Goal: Task Accomplishment & Management: Complete application form

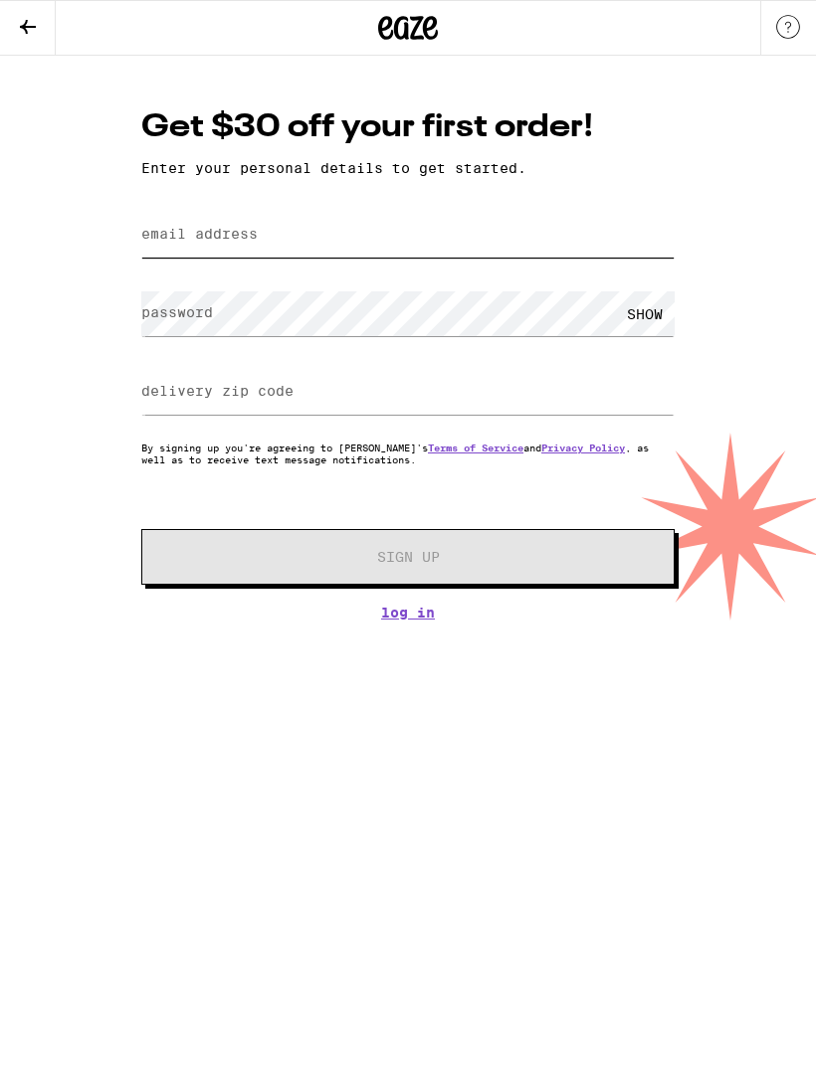
click at [588, 241] on input "email address" at bounding box center [407, 235] width 533 height 45
type input "[EMAIL_ADDRESS][DOMAIN_NAME]"
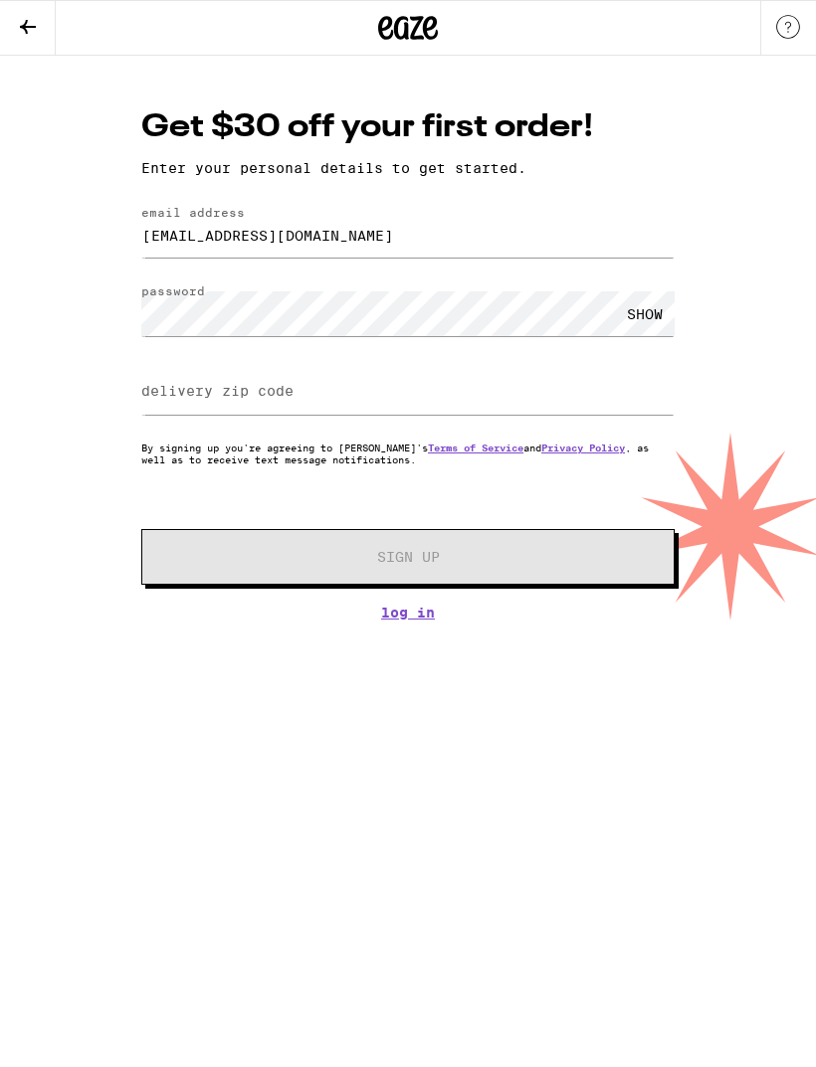
click at [288, 394] on label "delivery zip code" at bounding box center [217, 391] width 152 height 16
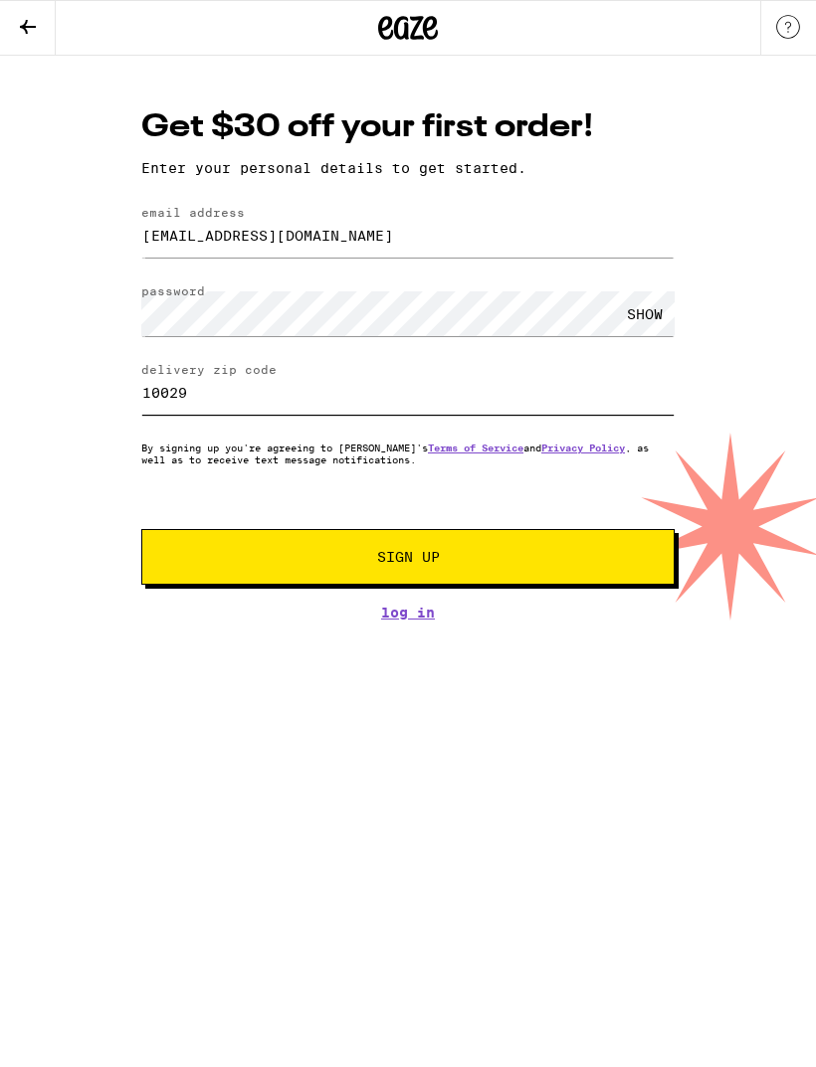
type input "10029"
click at [504, 564] on span "Sign Up" at bounding box center [408, 557] width 396 height 14
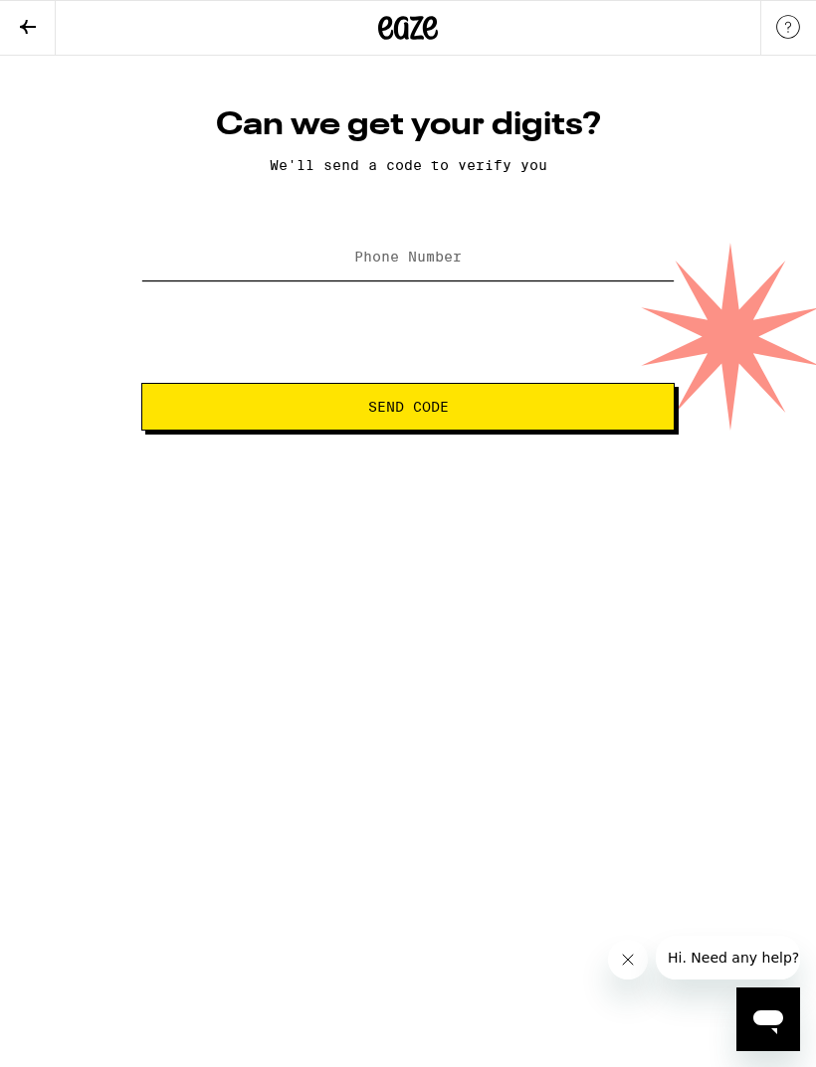
click at [502, 268] on input "Phone Number" at bounding box center [407, 258] width 533 height 45
type input "[PHONE_NUMBER]"
click at [583, 397] on button "Send Code" at bounding box center [407, 407] width 533 height 48
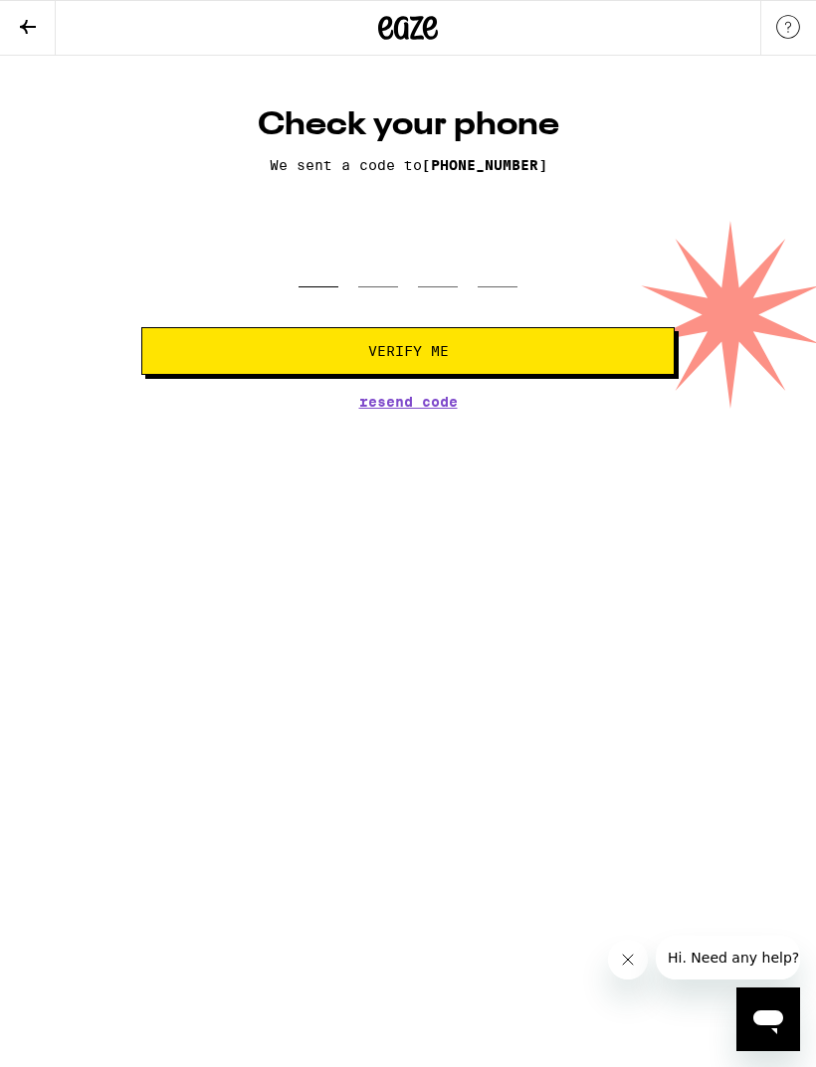
click at [309, 287] on input "tel" at bounding box center [318, 258] width 40 height 59
type input "1"
type input "2"
type input "9"
type input "3"
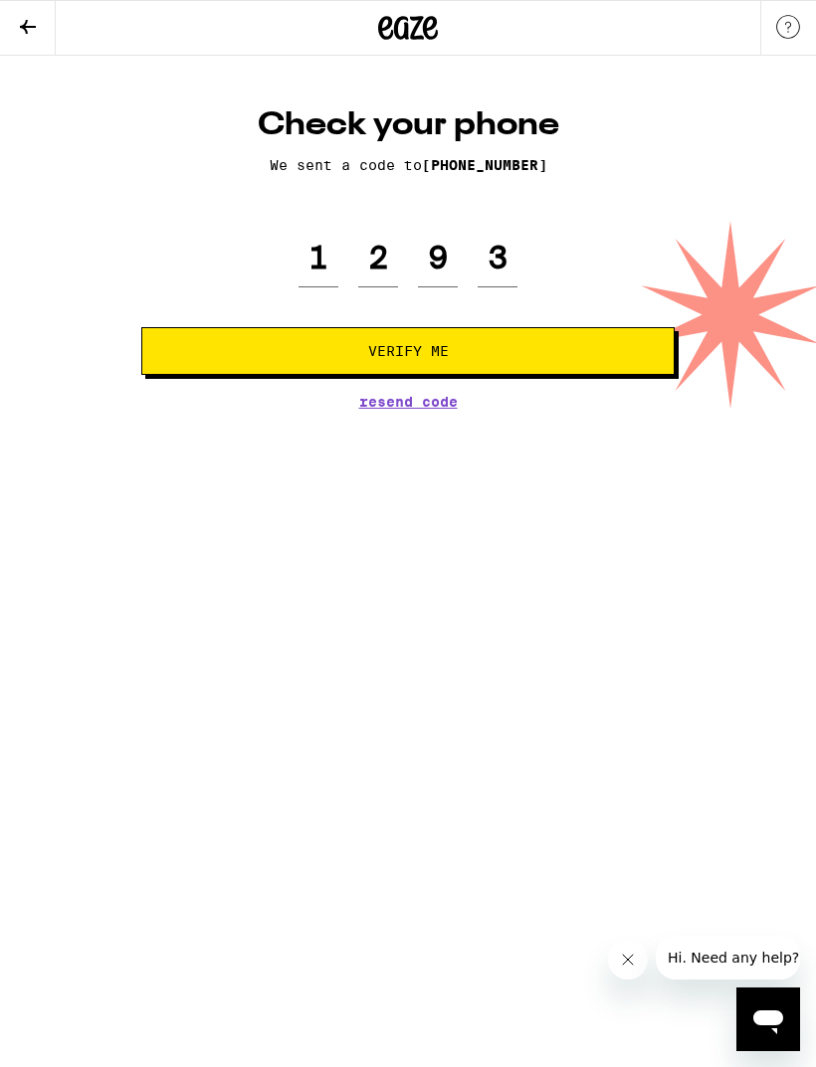
click at [293, 375] on button "Verify Me" at bounding box center [407, 351] width 533 height 48
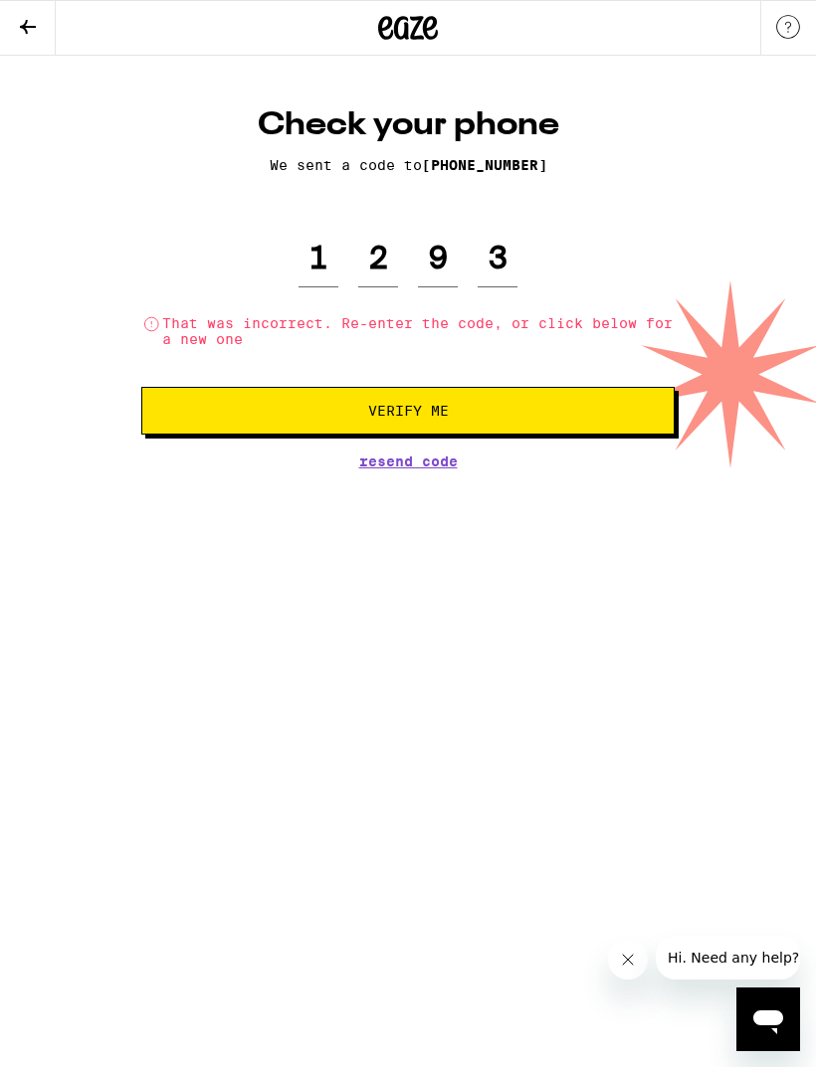
click at [405, 468] on div "Check your phone We sent a code to [PHONE_NUMBER] 1 2 9 3 That was incorrect. R…" at bounding box center [407, 286] width 573 height 363
click at [414, 468] on span "Resend Code" at bounding box center [408, 462] width 98 height 14
click at [337, 269] on input "1" at bounding box center [318, 258] width 40 height 59
click at [329, 261] on input "1" at bounding box center [318, 258] width 40 height 59
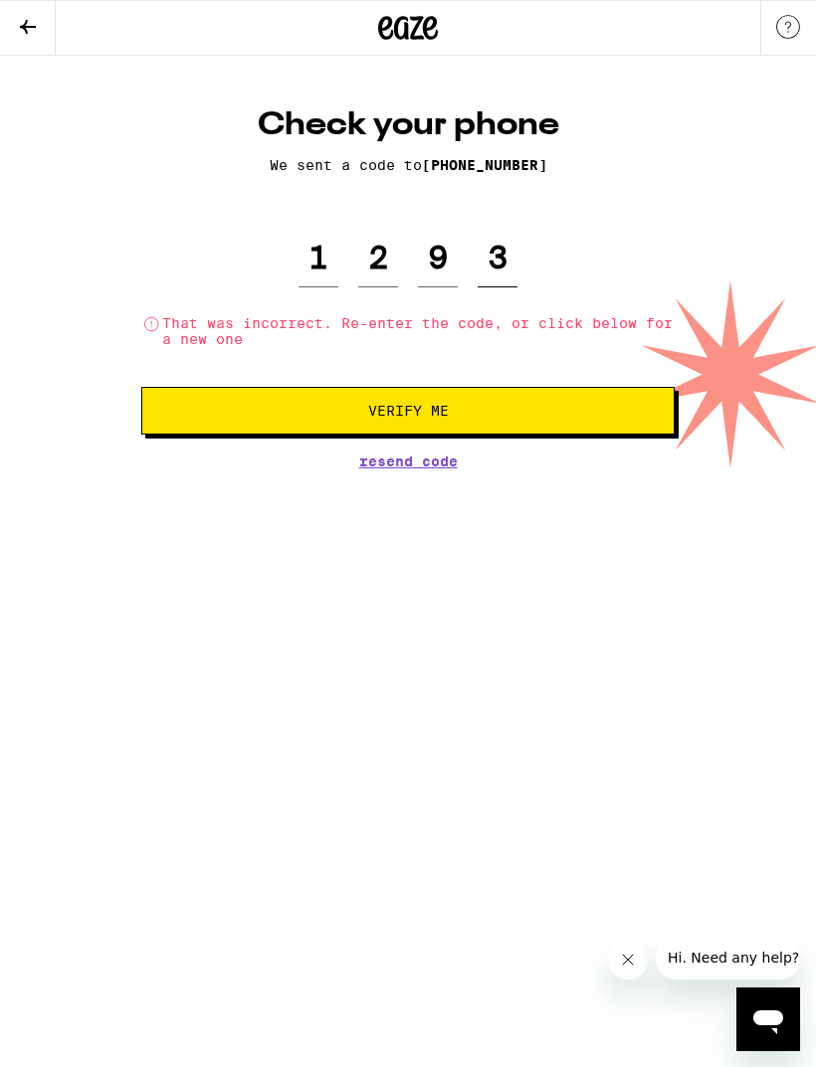
click at [510, 280] on input "3" at bounding box center [497, 258] width 40 height 59
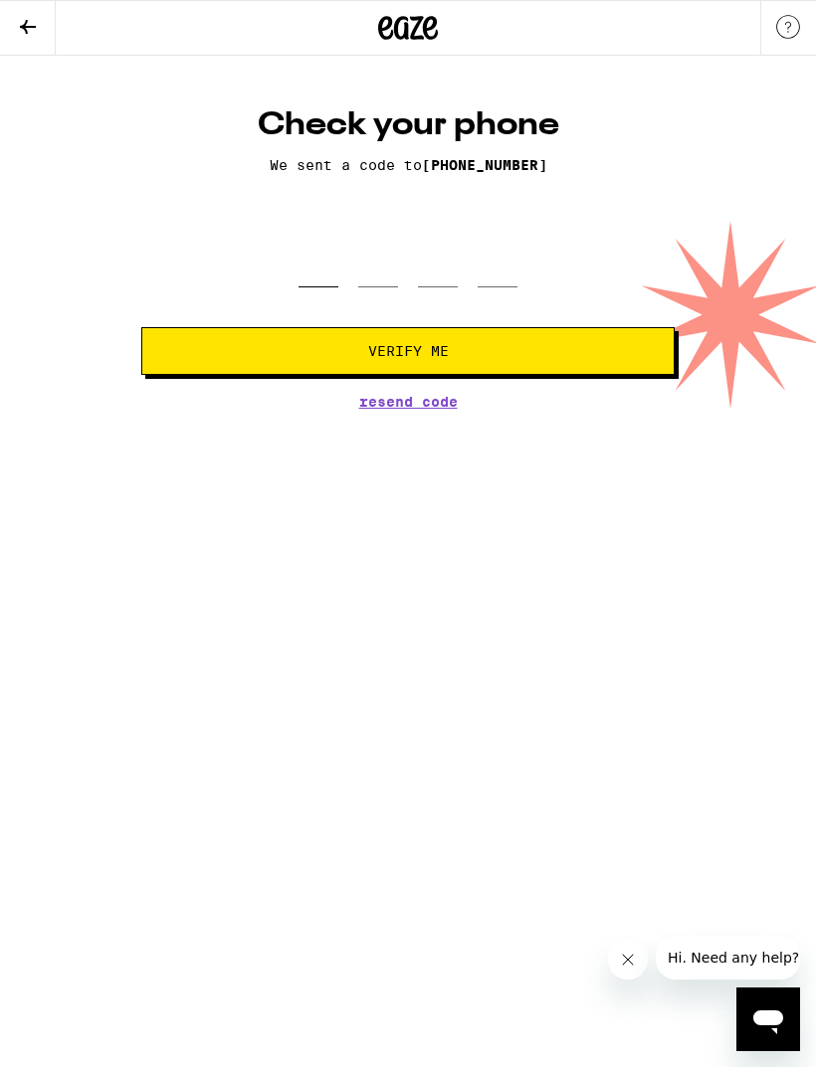
type input "9"
type input "2"
type input "9"
type input "3"
click at [208, 322] on form "9 2 9 3 Verify Me" at bounding box center [407, 302] width 533 height 146
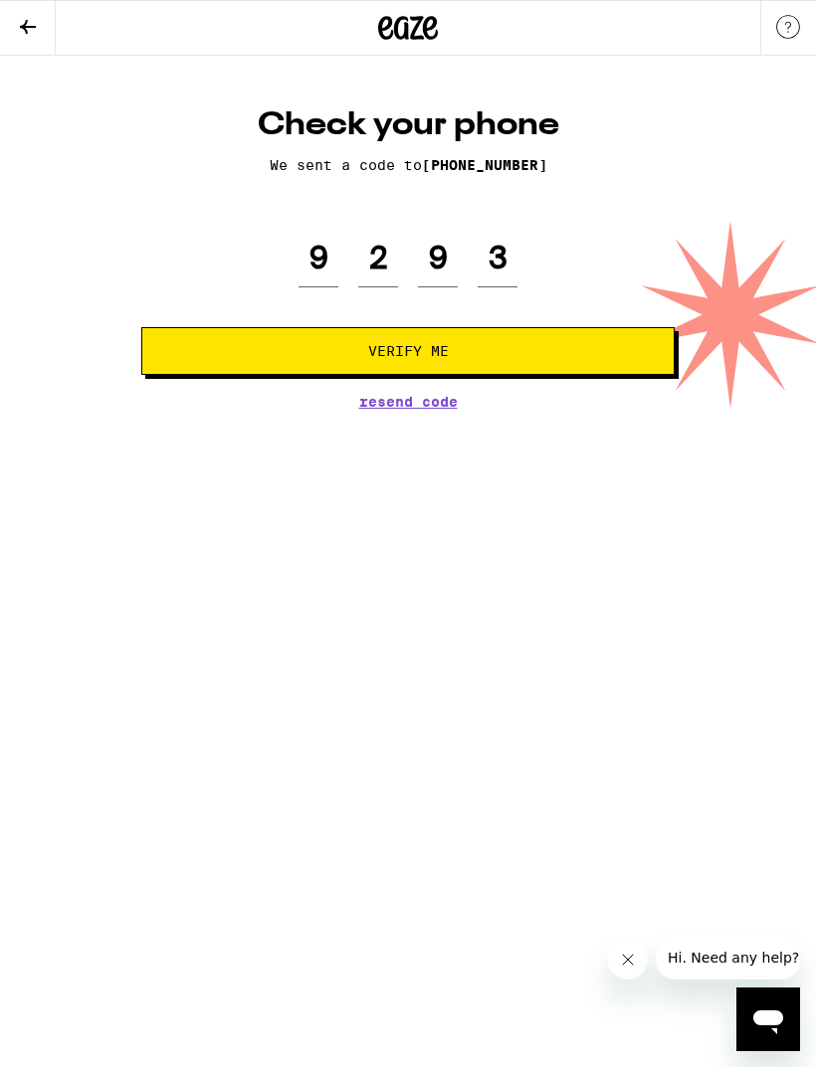
click at [207, 358] on span "Verify Me" at bounding box center [407, 351] width 499 height 14
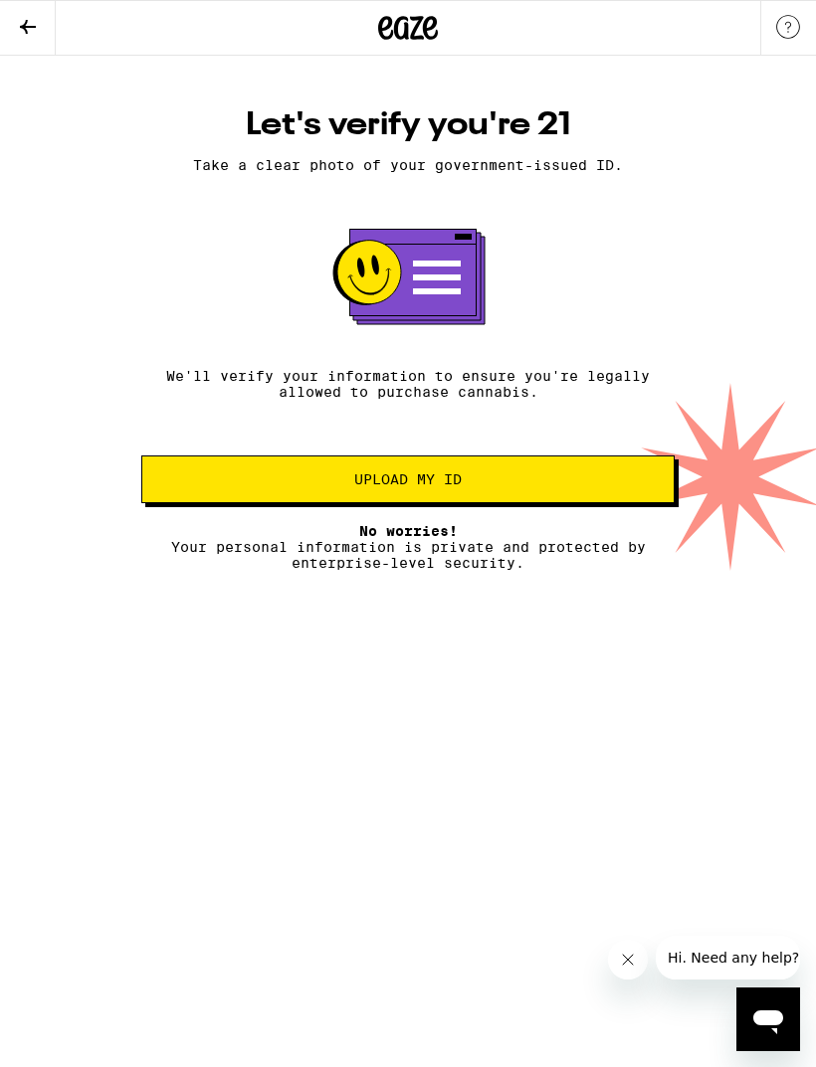
click at [215, 486] on span "Upload my ID" at bounding box center [407, 479] width 499 height 14
